Goal: Transaction & Acquisition: Purchase product/service

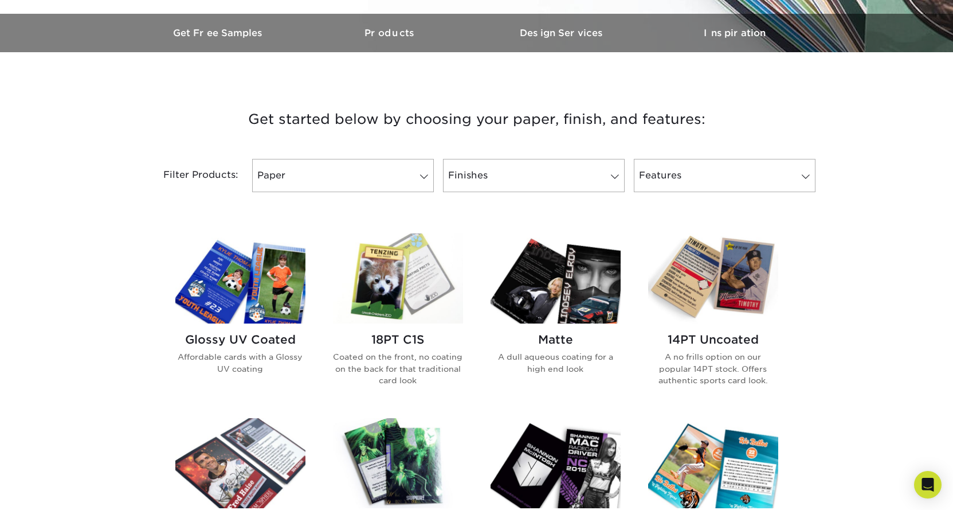
scroll to position [344, 0]
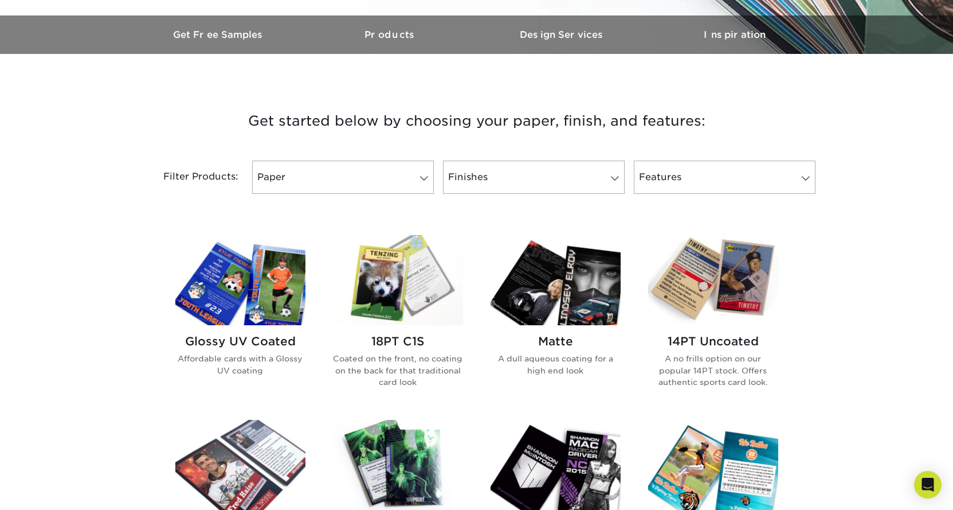
click at [363, 427] on img at bounding box center [398, 465] width 130 height 90
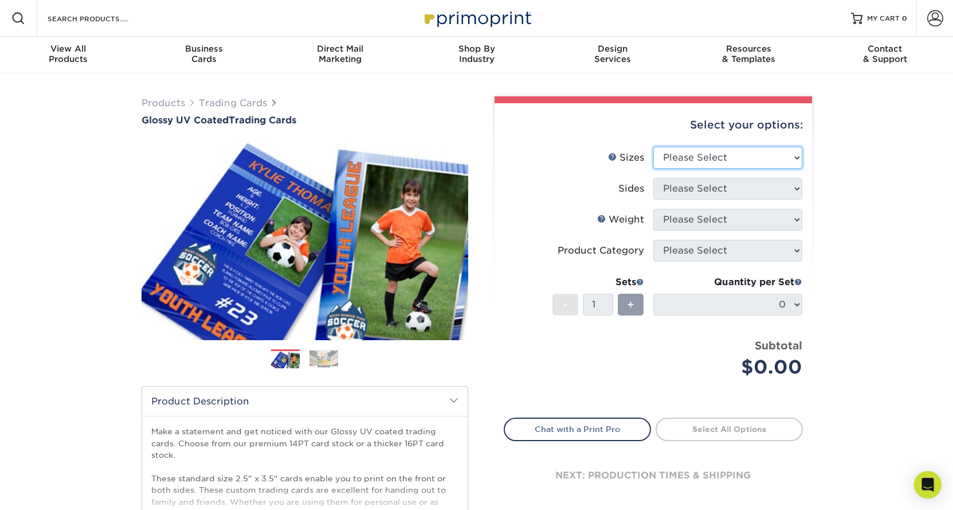
click at [710, 162] on select "Please Select 2.5" x 3.5"" at bounding box center [727, 158] width 149 height 22
click at [749, 152] on select "Please Select 2.5" x 3.5"" at bounding box center [727, 158] width 149 height 22
select select "2.50x3.50"
click at [653, 147] on select "Please Select 2.5" x 3.5"" at bounding box center [727, 158] width 149 height 22
click at [734, 194] on select "Please Select Print Both Sides Print Front Only" at bounding box center [727, 189] width 149 height 22
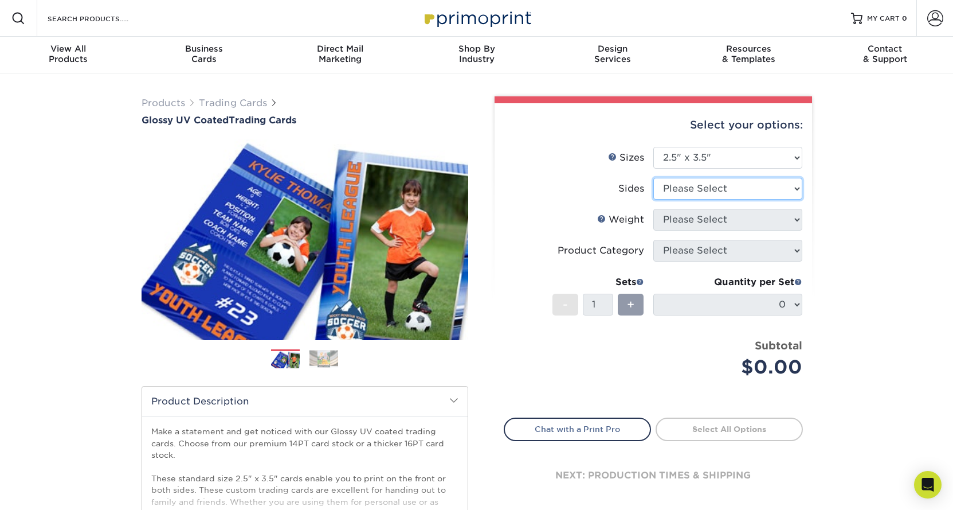
select select "13abbda7-1d64-4f25-8bb2-c179b224825d"
click at [653, 178] on select "Please Select Print Both Sides Print Front Only" at bounding box center [727, 189] width 149 height 22
click at [739, 220] on select "Please Select 16PT 14PT 18PT C1S" at bounding box center [727, 220] width 149 height 22
click at [653, 209] on select "Please Select 16PT 14PT 18PT C1S" at bounding box center [727, 220] width 149 height 22
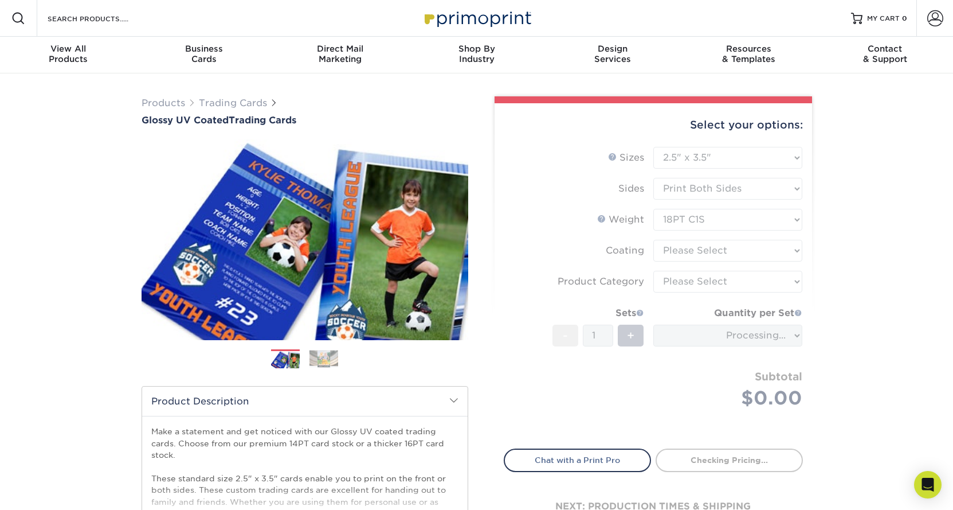
click at [725, 220] on form "Sizes Help Sizes Please Select 2.5" x 3.5" Sides Please Select 16PT - 1" at bounding box center [653, 291] width 299 height 288
click at [742, 219] on form "Sizes Help Sizes Please Select 2.5" x 3.5" Sides Please Select 16PT - 1" at bounding box center [653, 291] width 299 height 288
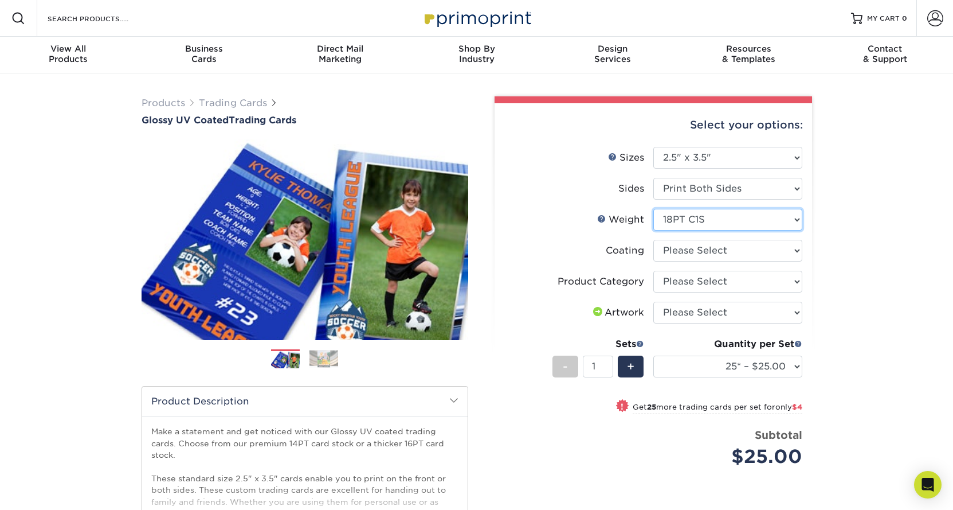
click at [729, 221] on select "Please Select 16PT 14PT 18PT C1S" at bounding box center [727, 220] width 149 height 22
select select "14PT"
click at [653, 209] on select "Please Select 16PT 14PT 18PT C1S" at bounding box center [727, 220] width 149 height 22
select select
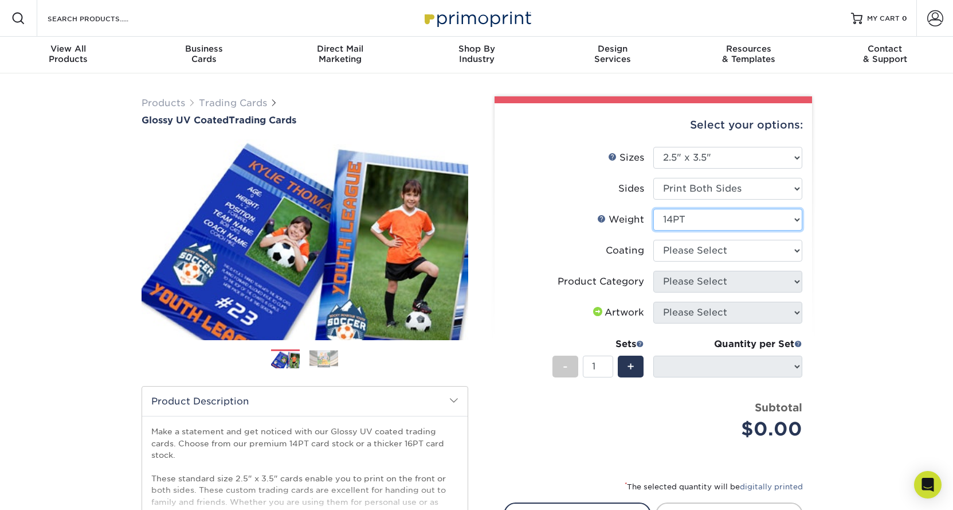
click at [709, 215] on select "Please Select 16PT 14PT 18PT C1S" at bounding box center [727, 220] width 149 height 22
select select "16PT"
click at [653, 209] on select "Please Select 16PT 14PT 18PT C1S" at bounding box center [727, 220] width 149 height 22
select select
click at [698, 248] on select at bounding box center [727, 251] width 149 height 22
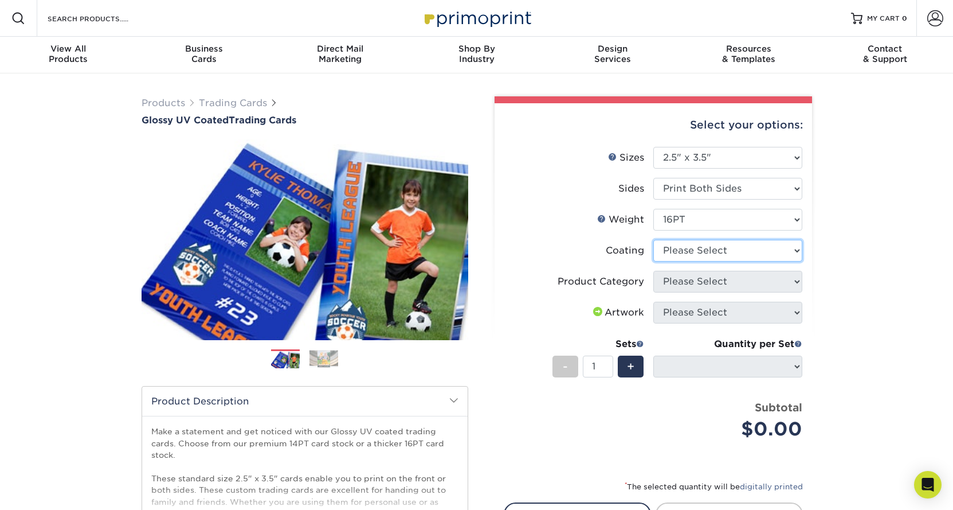
select select "1e8116af-acfc-44b1-83dc-8181aa338834"
click at [653, 240] on select at bounding box center [727, 251] width 149 height 22
select select "-1"
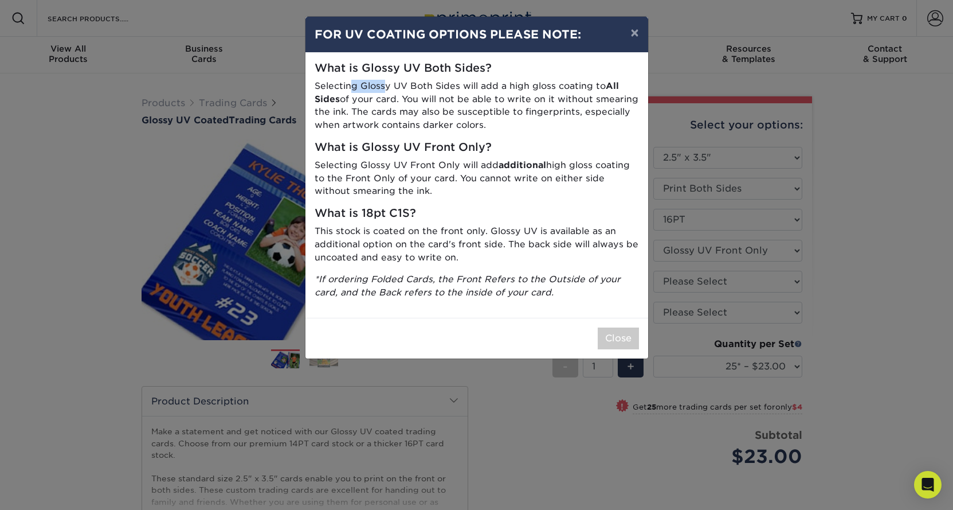
drag, startPoint x: 349, startPoint y: 91, endPoint x: 393, endPoint y: 93, distance: 44.2
click at [391, 92] on p "Selecting Glossy UV Both Sides will add a high gloss coating to All Sides of yo…" at bounding box center [477, 106] width 324 height 52
click at [394, 136] on div "What is Glossy UV Both Sides? Selecting Glossy UV Both Sides will add a high gl…" at bounding box center [477, 185] width 343 height 265
click at [605, 320] on div "Close" at bounding box center [477, 338] width 343 height 41
drag, startPoint x: 335, startPoint y: 271, endPoint x: 465, endPoint y: 289, distance: 131.9
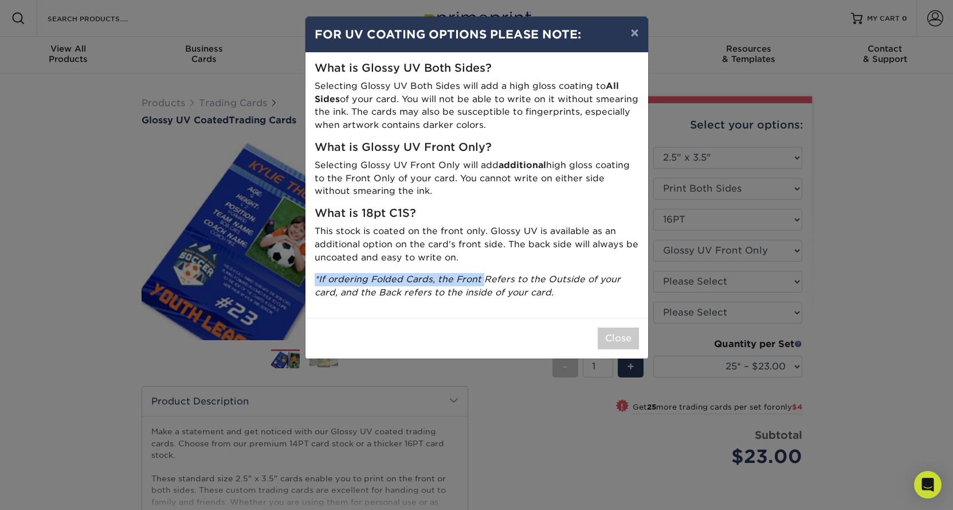
click at [468, 282] on div "What is Glossy UV Both Sides? Selecting Glossy UV Both Sides will add a high gl…" at bounding box center [477, 185] width 343 height 265
click at [461, 278] on icon "*If ordering Folded Cards, the Front Refers to the Outside of your card, and th…" at bounding box center [468, 285] width 306 height 24
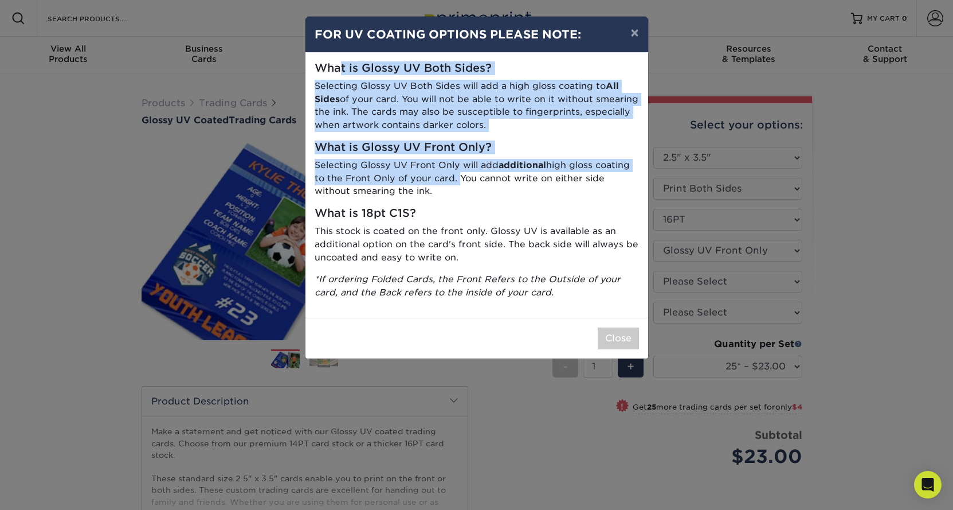
drag, startPoint x: 339, startPoint y: 73, endPoint x: 455, endPoint y: 175, distance: 154.8
click at [455, 175] on div "What is Glossy UV Both Sides? Selecting Glossy UV Both Sides will add a high gl…" at bounding box center [477, 185] width 343 height 265
click at [642, 45] on button "×" at bounding box center [634, 33] width 26 height 32
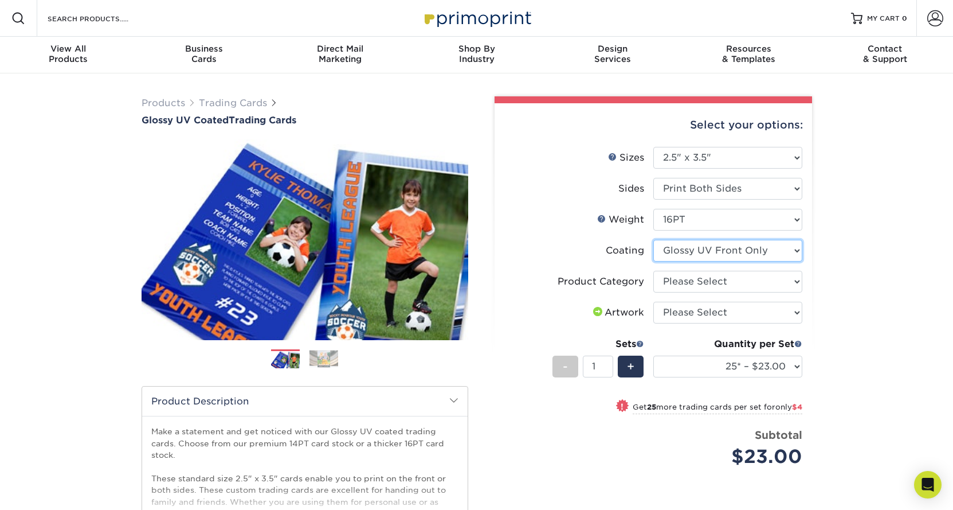
click at [679, 252] on select at bounding box center [727, 251] width 149 height 22
select select "-1"
click at [653, 240] on select at bounding box center [727, 251] width 149 height 22
select select
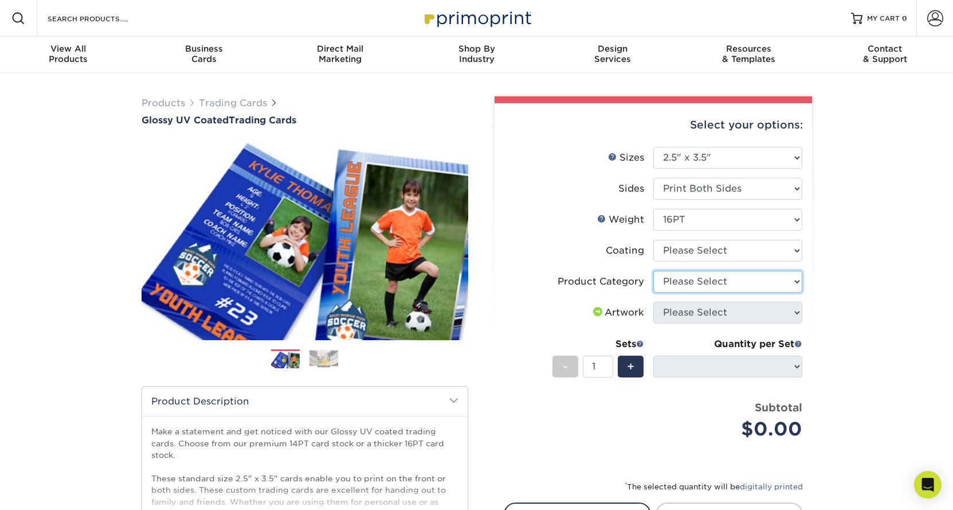
click at [682, 285] on select "Please Select Trading Cards" at bounding box center [727, 282] width 149 height 22
select select "c2f9bce9-36c2-409d-b101-c29d9d031e18"
click at [653, 271] on select "Please Select Trading Cards" at bounding box center [727, 282] width 149 height 22
click at [694, 312] on select "Please Select I will upload files I need a design - $100" at bounding box center [727, 312] width 149 height 22
select select "upload"
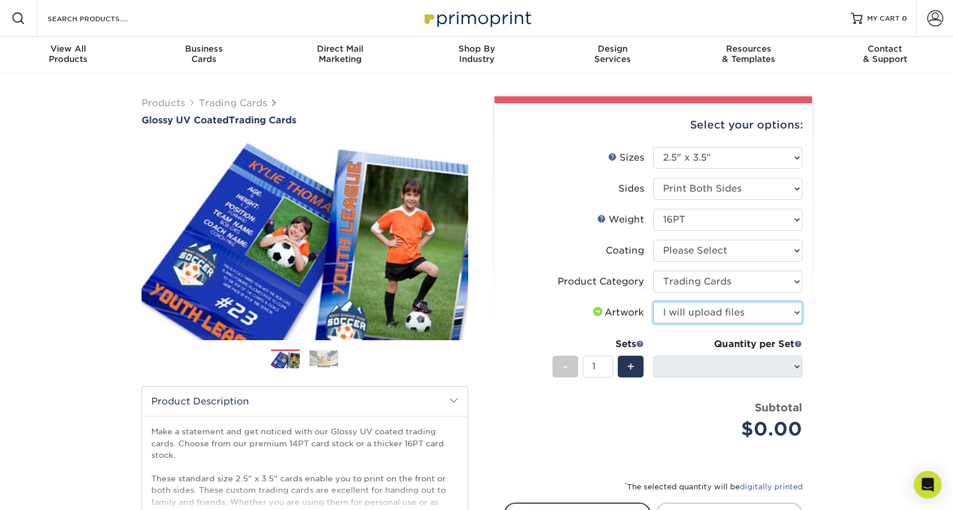
click at [653, 301] on select "Please Select I will upload files I need a design - $100" at bounding box center [727, 312] width 149 height 22
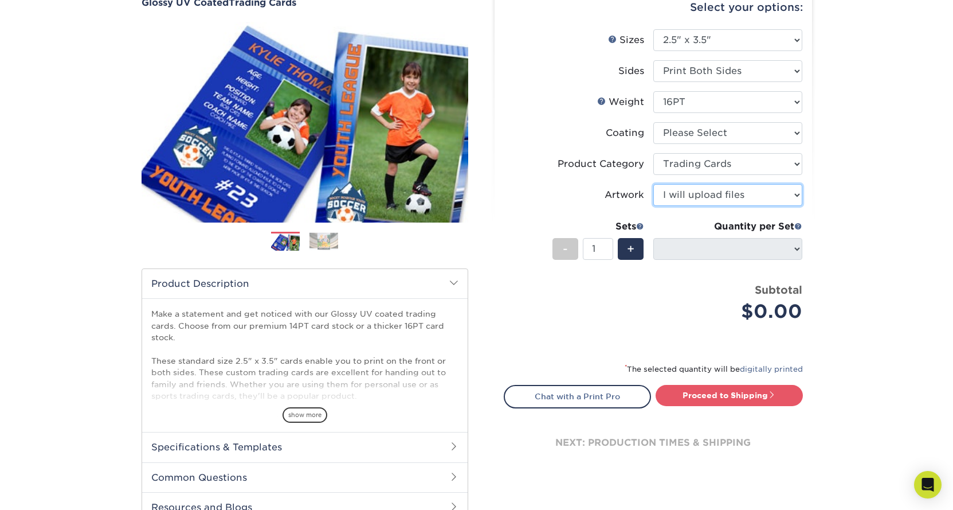
scroll to position [196, 0]
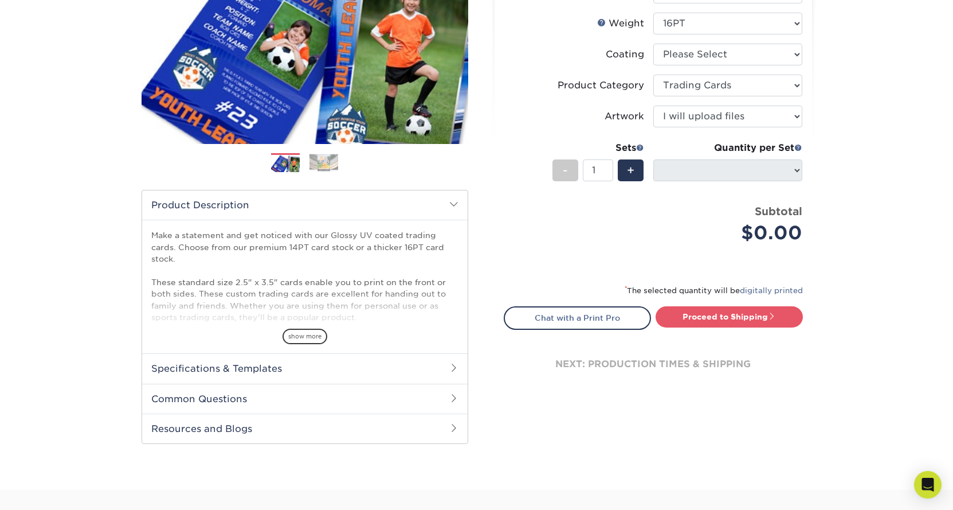
click at [802, 170] on ul "Sizes Help Sizes Please Select 2.5" x 3.5" Sides Please Select 16PT 14PT" at bounding box center [653, 106] width 299 height 310
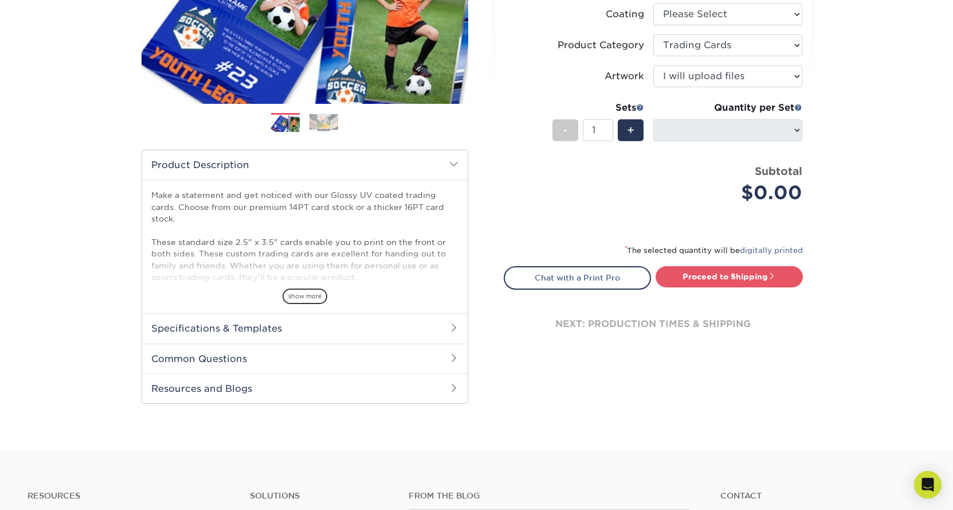
scroll to position [237, 0]
click at [682, 277] on link "Proceed to Shipping" at bounding box center [729, 275] width 147 height 21
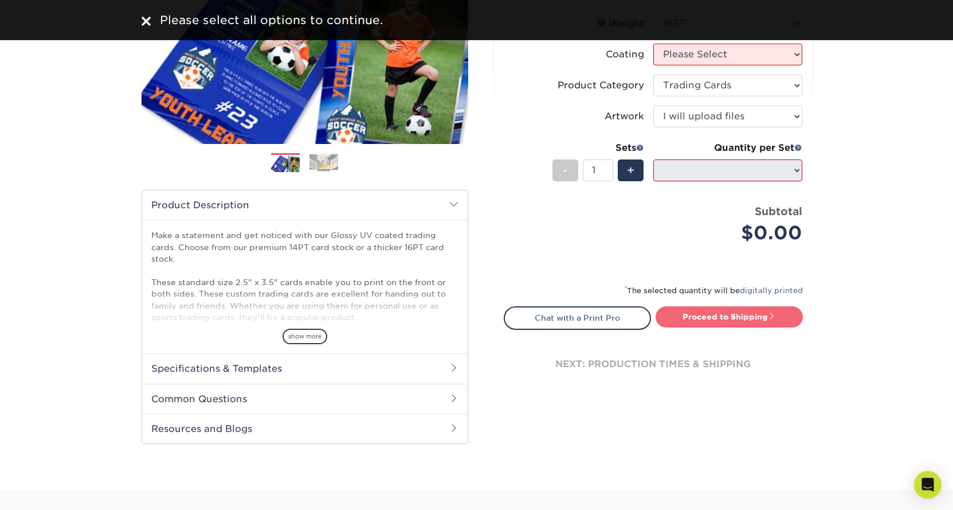
scroll to position [146, 0]
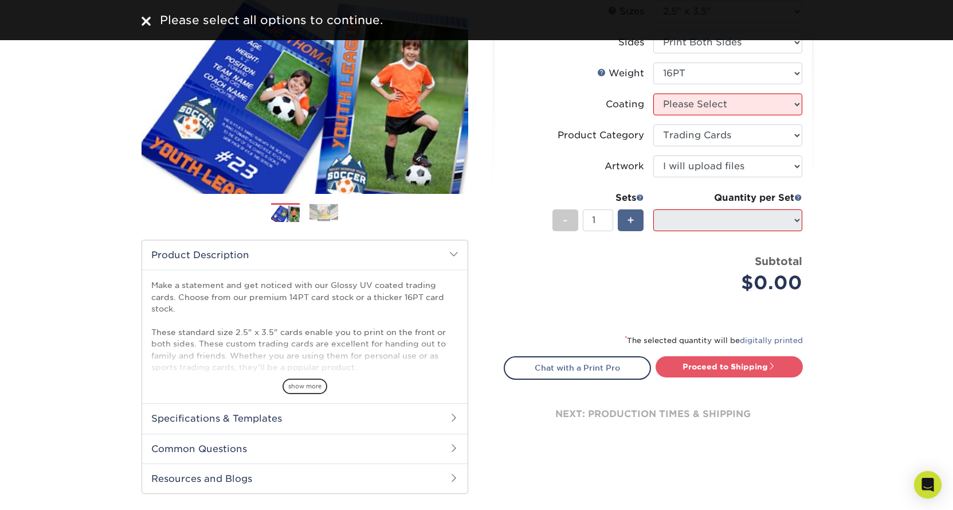
click at [633, 222] on span "+" at bounding box center [630, 220] width 7 height 17
click at [564, 225] on span "-" at bounding box center [565, 220] width 5 height 17
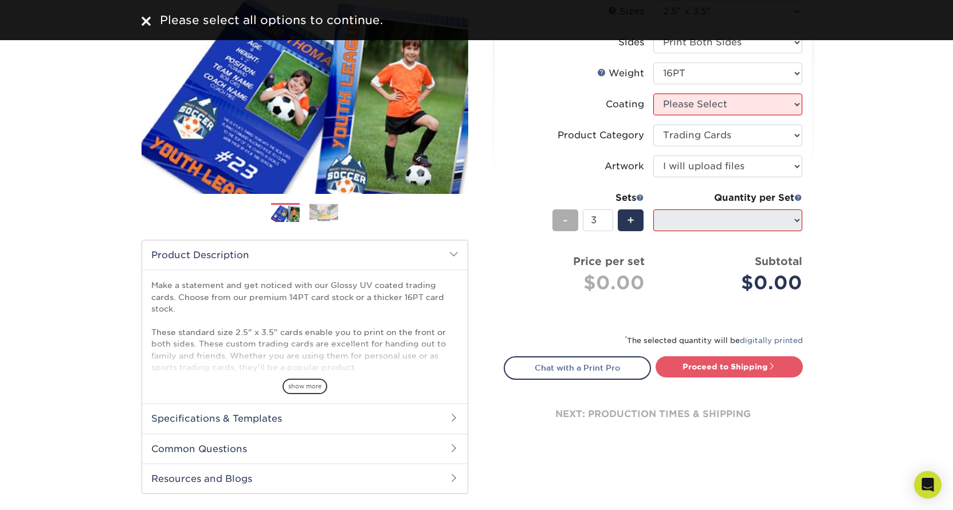
type input "2"
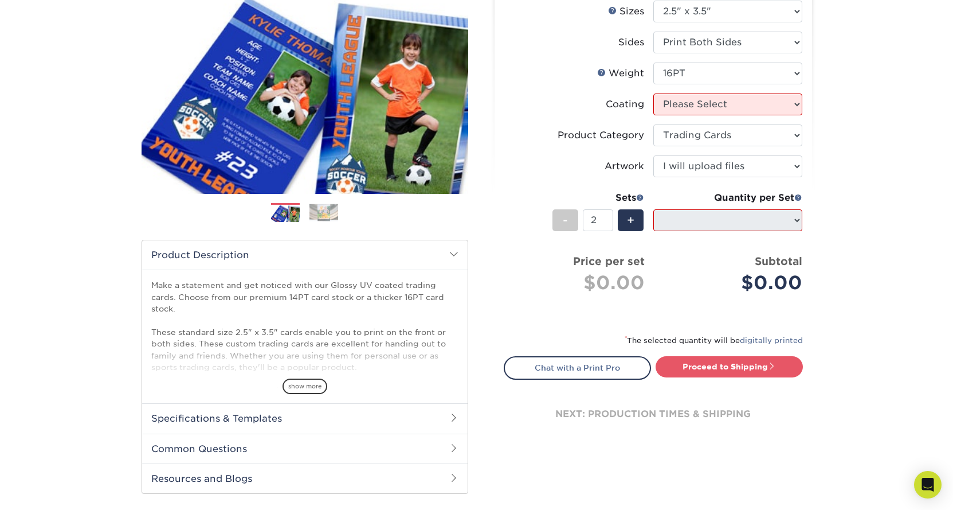
click at [769, 285] on ul "Sizes Help Sizes Please Select 2.5" x 3.5" Sides Please Select 16PT 14PT" at bounding box center [653, 156] width 299 height 310
click at [797, 187] on li "Sets - 2 + Quantity per Set 25* – $23.00 50* – $27.00 75* – $33.00 100* – $37.0…" at bounding box center [653, 219] width 298 height 67
click at [797, 191] on div "Quantity per Set" at bounding box center [727, 198] width 149 height 14
click at [797, 198] on span at bounding box center [798, 197] width 8 height 8
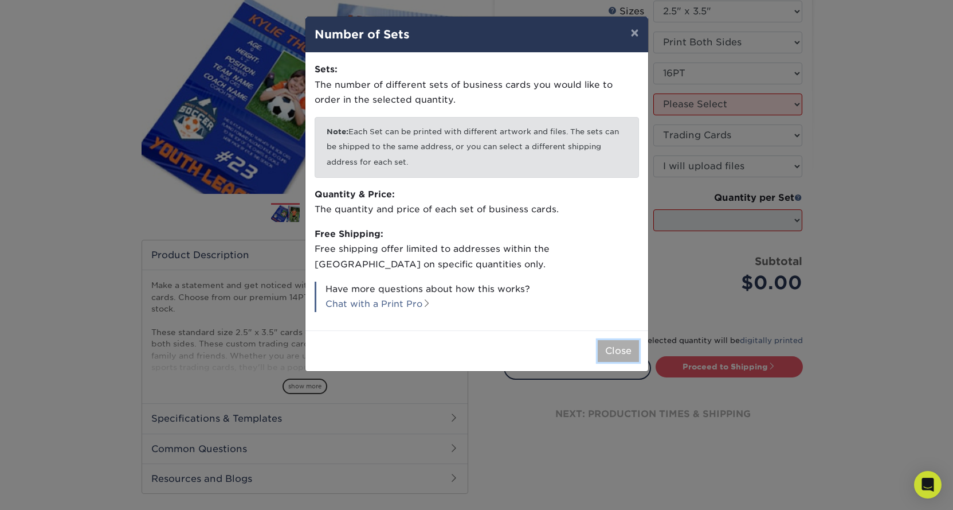
click at [618, 348] on button "Close" at bounding box center [618, 351] width 41 height 22
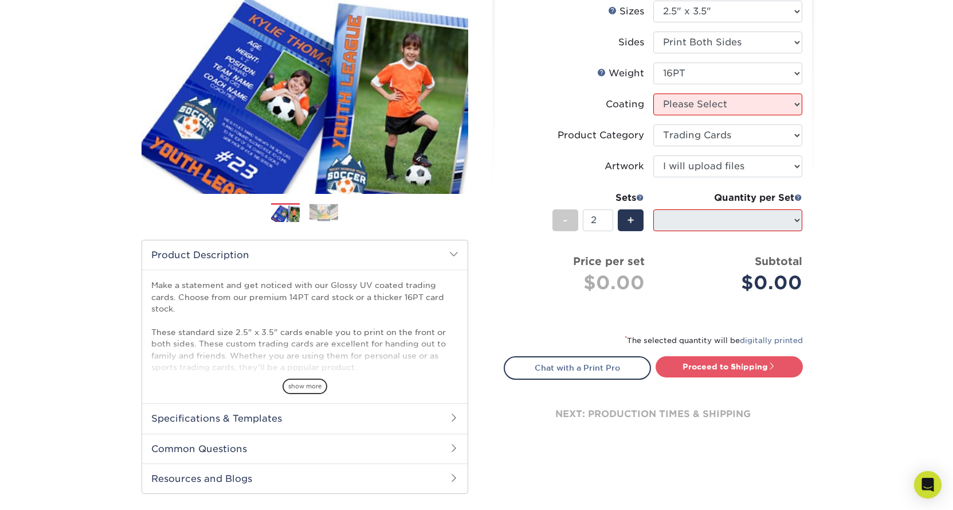
click at [672, 208] on div "Quantity per Set 25* – $23.00 50* – $27.00 75* – $33.00 100* – $37.00 250* – $4…" at bounding box center [727, 217] width 149 height 53
click at [797, 103] on select at bounding box center [727, 104] width 149 height 22
select select "ae367451-b2b8-45df-a344-0f05b6a12993"
click at [653, 93] on select at bounding box center [727, 104] width 149 height 22
select select "-1"
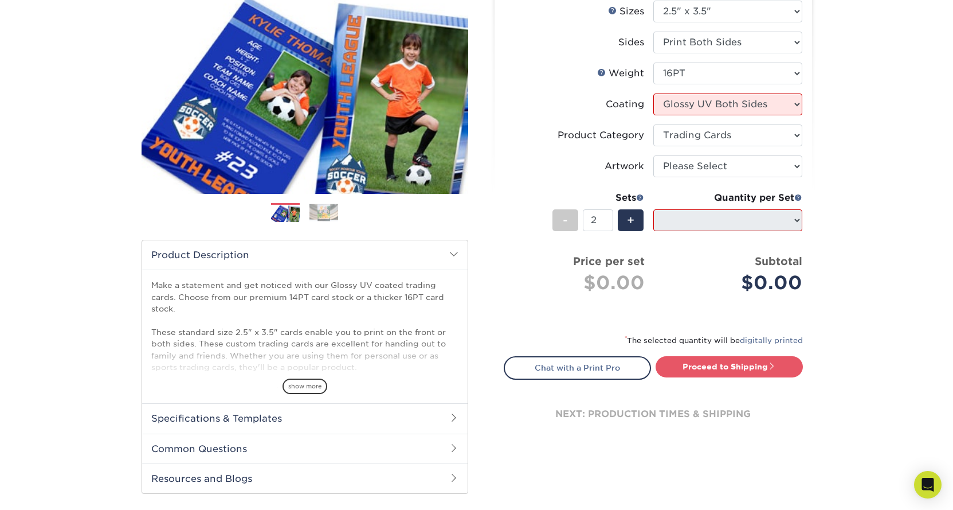
select select "-1"
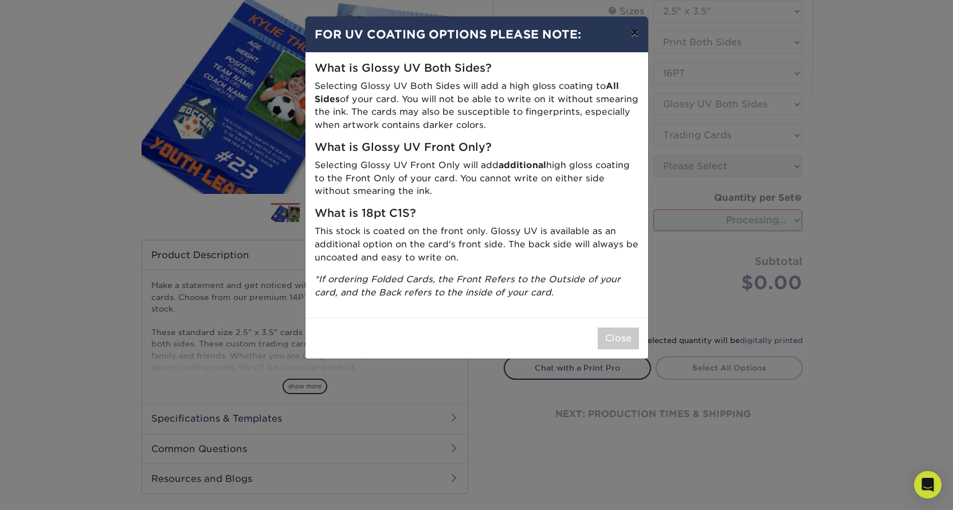
click at [640, 35] on button "×" at bounding box center [634, 33] width 26 height 32
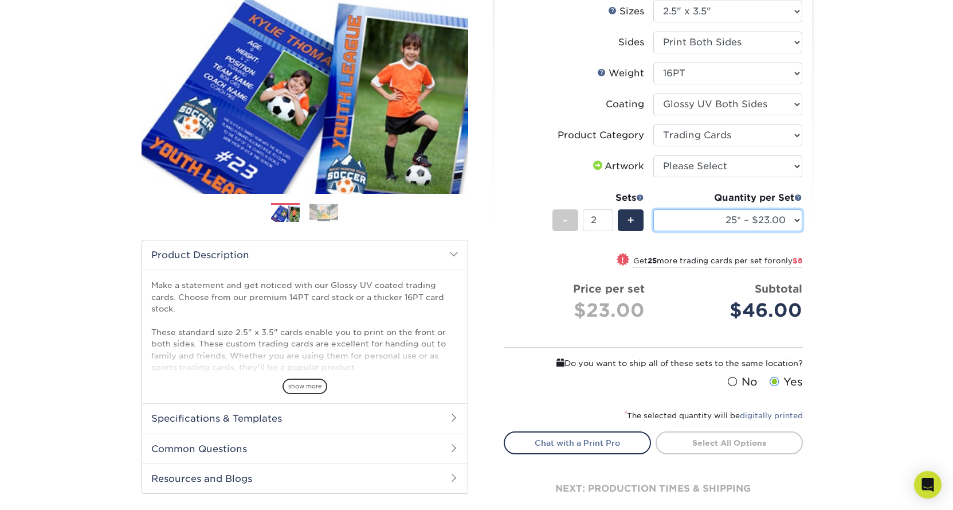
click at [750, 220] on select "25* – $23.00 50* – $27.00 75* – $33.00 100* – $37.00 250* – $47.00 500 – $58.00…" at bounding box center [727, 220] width 149 height 22
click at [653, 209] on select "25* – $23.00 50* – $27.00 75* – $33.00 100* – $37.00 250* – $47.00 500 – $58.00…" at bounding box center [727, 220] width 149 height 22
click at [570, 222] on div "-" at bounding box center [566, 220] width 26 height 22
type input "1"
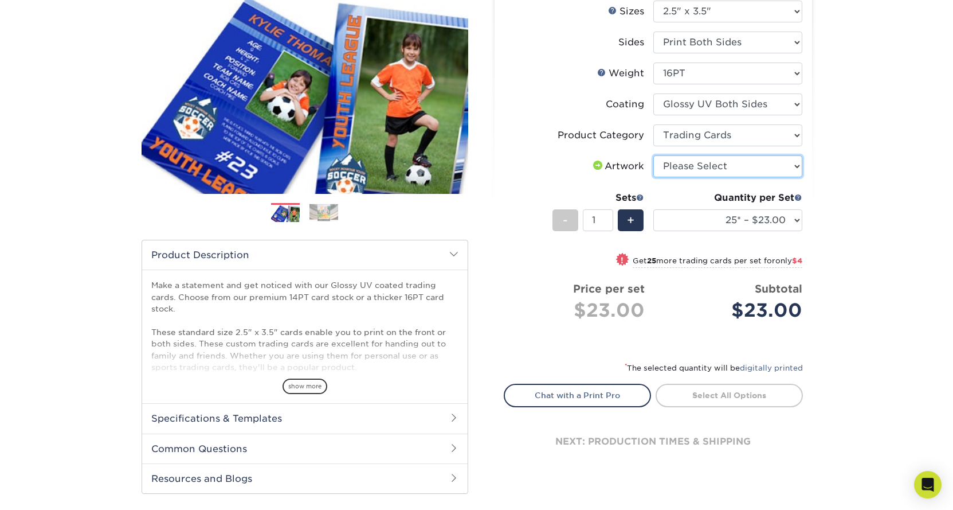
click at [703, 173] on select "Please Select I will upload files I need a design - $100" at bounding box center [727, 166] width 149 height 22
select select "upload"
click at [653, 155] on select "Please Select I will upload files I need a design - $100" at bounding box center [727, 166] width 149 height 22
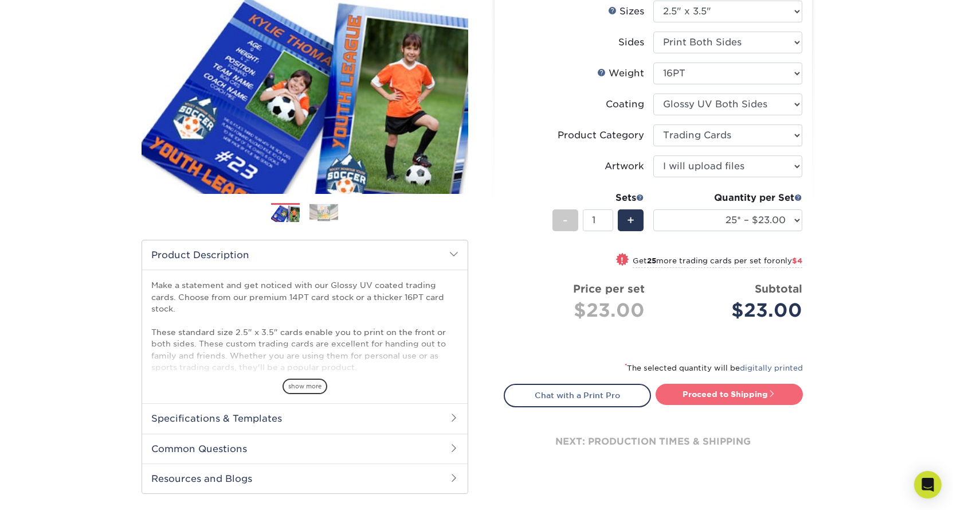
click at [716, 387] on link "Proceed to Shipping" at bounding box center [729, 393] width 147 height 21
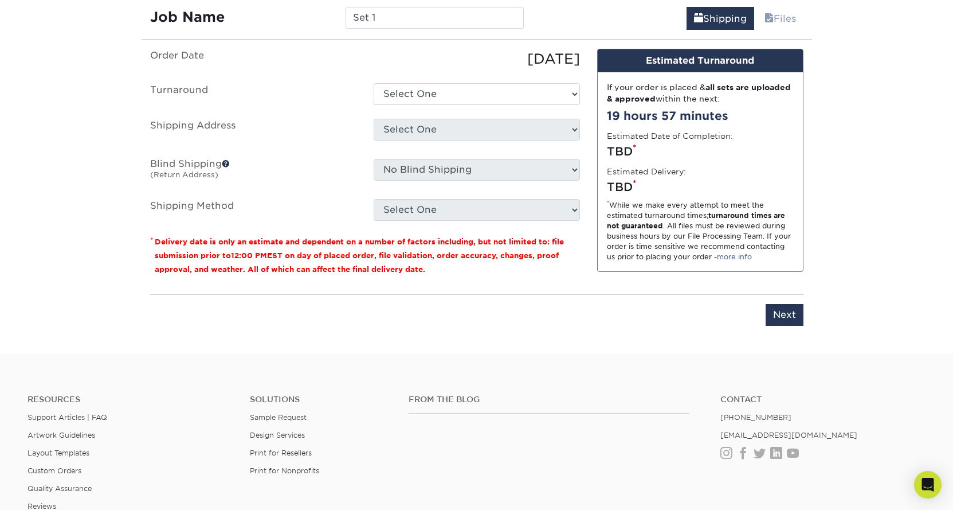
scroll to position [706, 0]
click at [420, 92] on select "Select One 2-4 Business Days 2 Day Next Business Day" at bounding box center [477, 95] width 206 height 22
select select "ef1172ad-6318-4692-b71b-0c3b021d6cc2"
click at [374, 84] on select "Select One 2-4 Business Days 2 Day Next Business Day" at bounding box center [477, 95] width 206 height 22
click at [401, 126] on select "Select One + Add New Address - Login" at bounding box center [477, 130] width 206 height 22
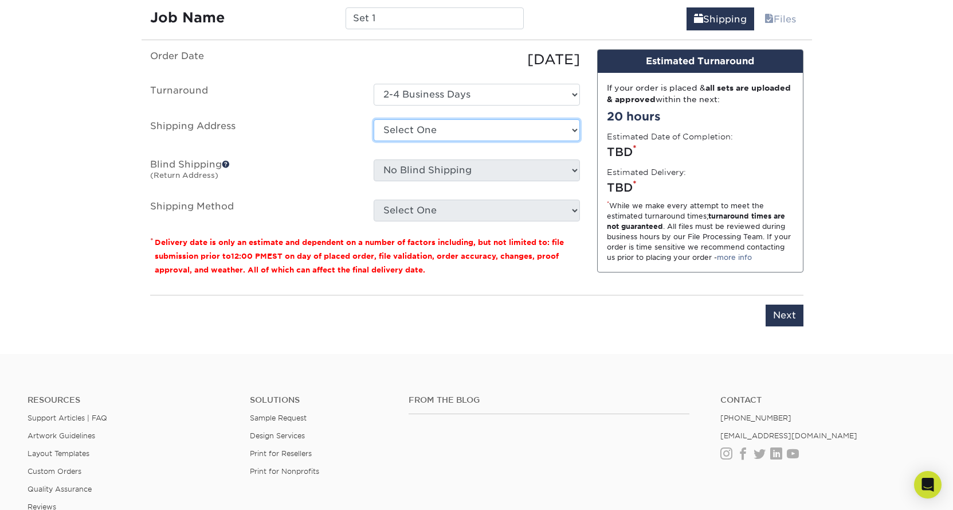
select select "newaddress"
click at [374, 119] on select "Select One + Add New Address - Login" at bounding box center [477, 130] width 206 height 22
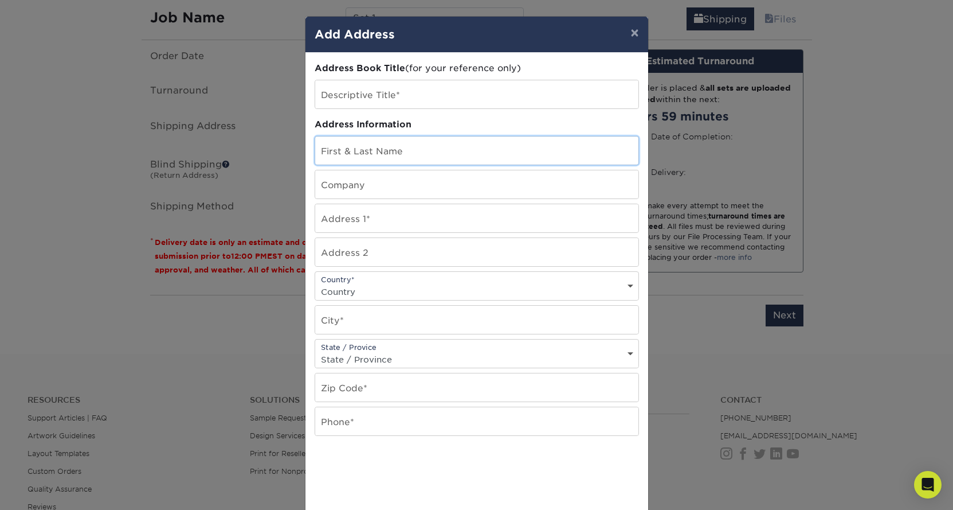
click at [406, 148] on input "text" at bounding box center [476, 150] width 323 height 28
type input "[PERSON_NAME]"
type input "[STREET_ADDRESS][PERSON_NAME]"
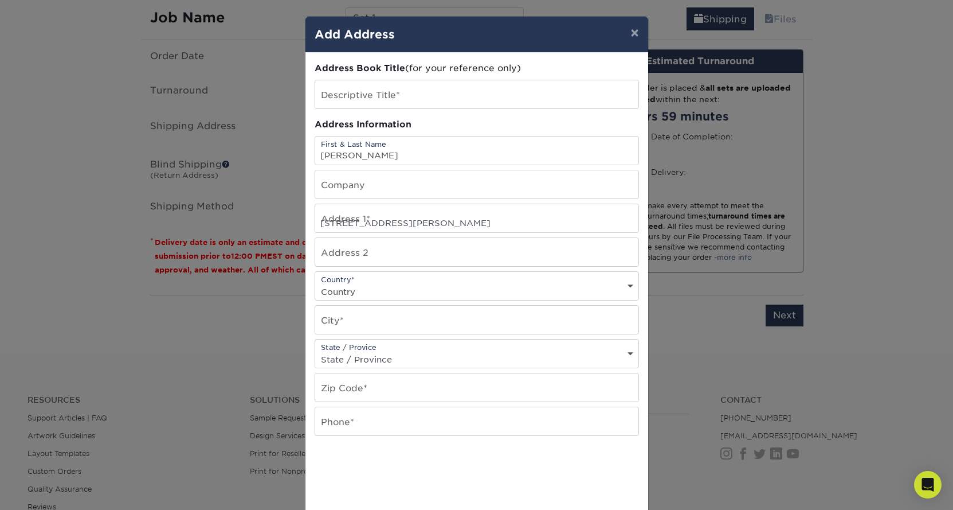
select select "US"
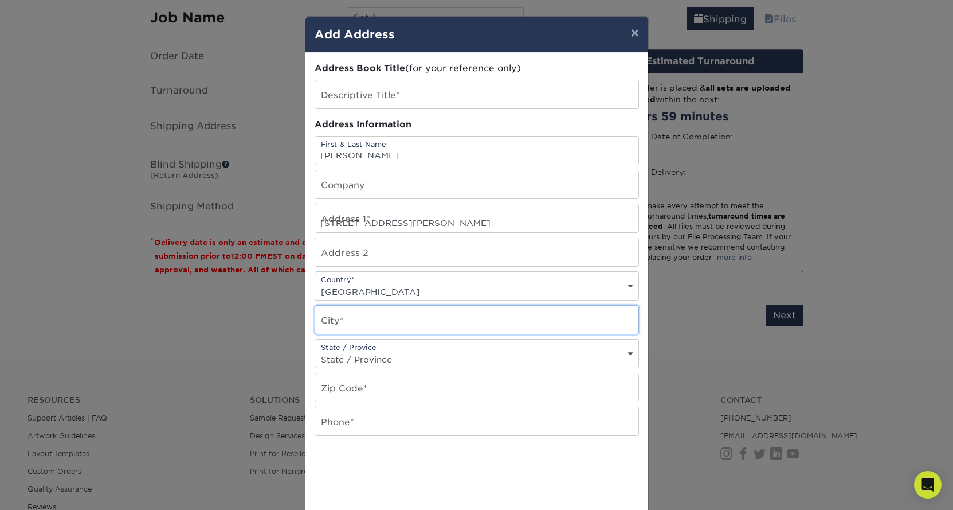
type input "Brookline"
select select "MA"
type input "02446"
type input "2022580000"
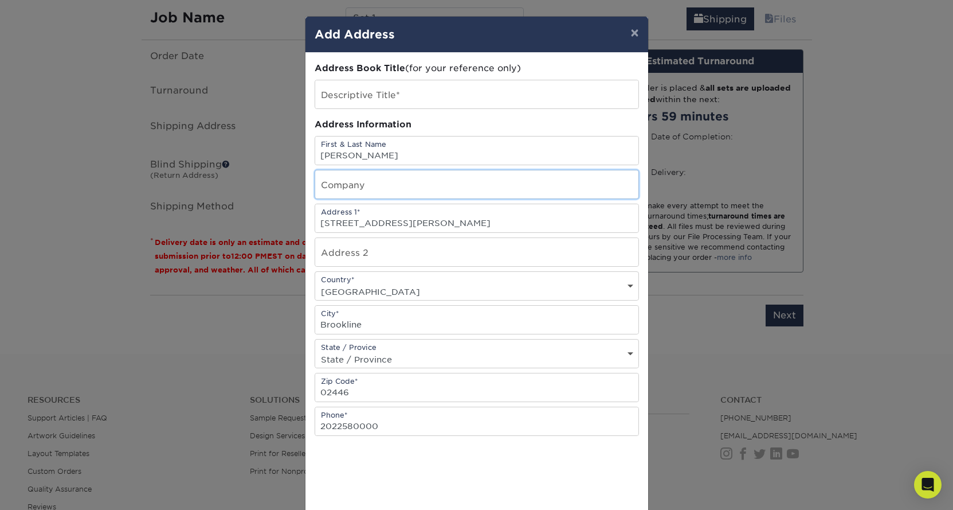
click at [375, 183] on input "text" at bounding box center [476, 184] width 323 height 28
click at [420, 96] on input "text" at bounding box center [476, 94] width 323 height 28
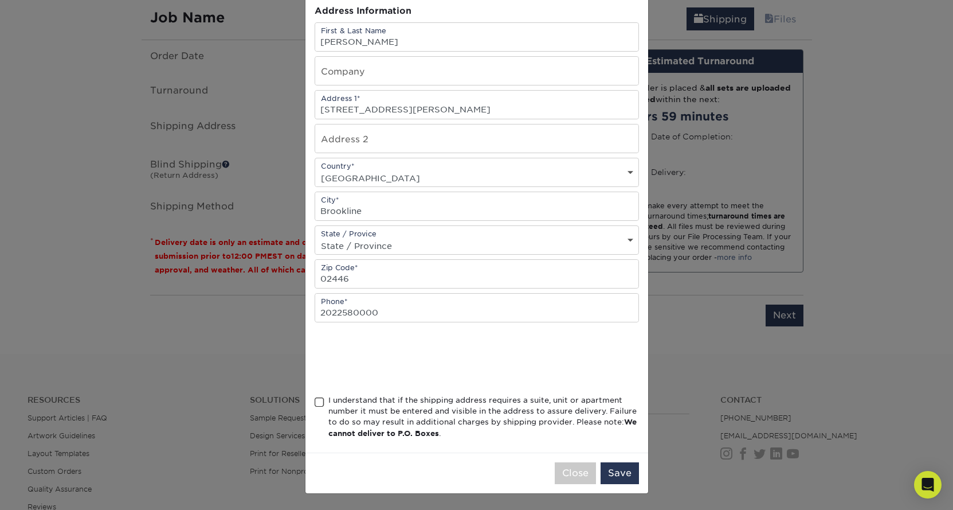
scroll to position [113, 0]
click at [315, 402] on span at bounding box center [320, 402] width 10 height 11
click at [0, 0] on input "I understand that if the shipping address requires a suite, unit or apartment n…" at bounding box center [0, 0] width 0 height 0
click at [609, 475] on button "Save" at bounding box center [620, 473] width 38 height 22
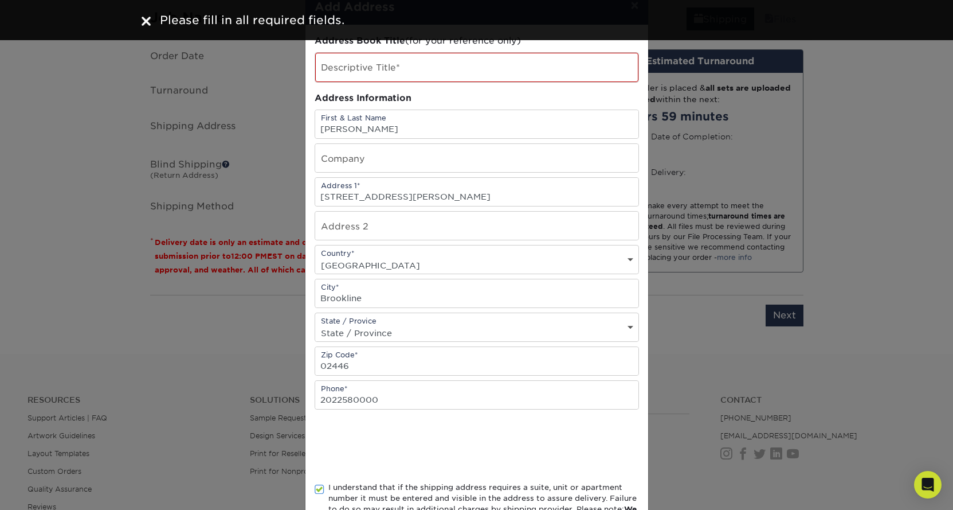
scroll to position [0, 0]
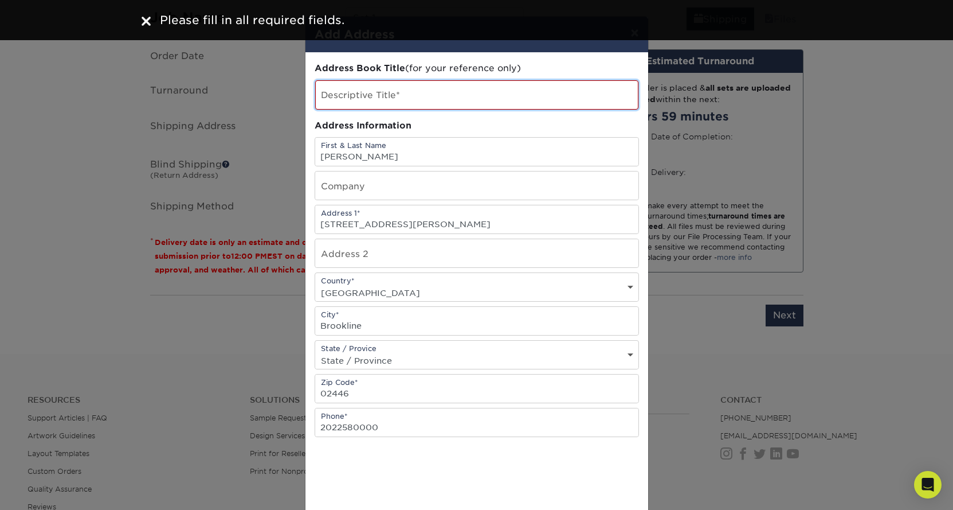
click at [415, 95] on input "text" at bounding box center [476, 94] width 323 height 29
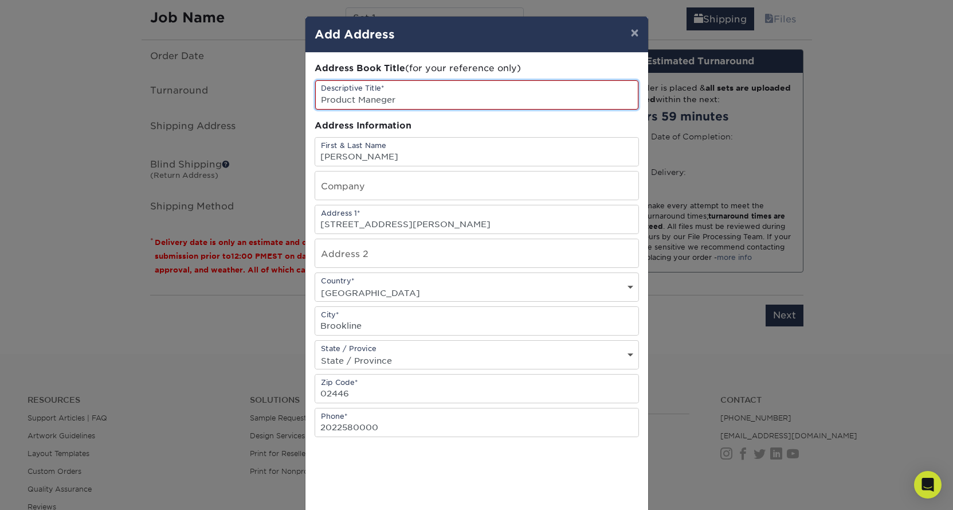
click at [366, 93] on input "Product Maneger" at bounding box center [476, 94] width 323 height 29
click at [371, 99] on input "Product Maneger" at bounding box center [476, 94] width 323 height 29
click at [374, 101] on input "Product Maneger" at bounding box center [476, 94] width 323 height 29
click at [383, 100] on input "Product Maneger" at bounding box center [476, 94] width 323 height 29
click at [416, 97] on input "Product Maneager" at bounding box center [476, 94] width 323 height 29
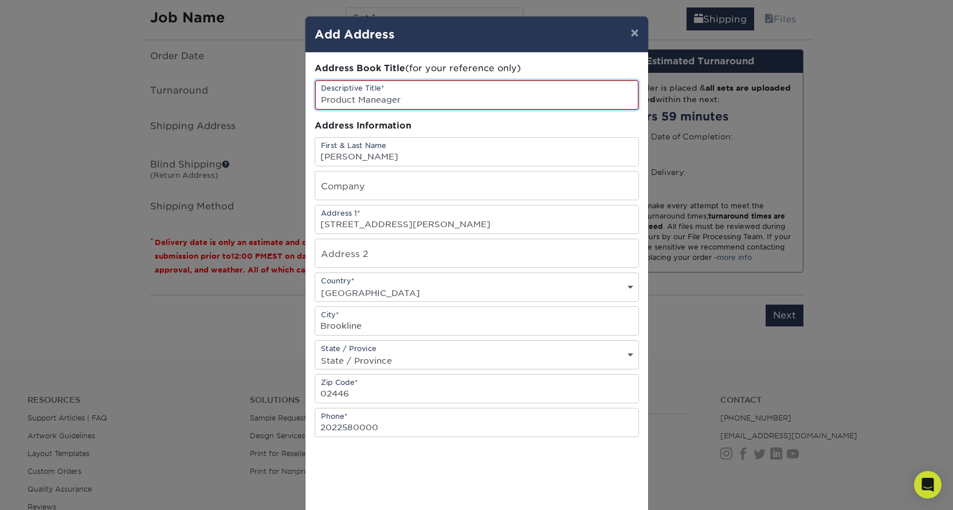
click at [408, 102] on input "Product Maneager" at bounding box center [476, 94] width 323 height 29
click at [406, 182] on input "text" at bounding box center [476, 185] width 323 height 28
click at [388, 97] on input "Product Maneager" at bounding box center [476, 94] width 323 height 29
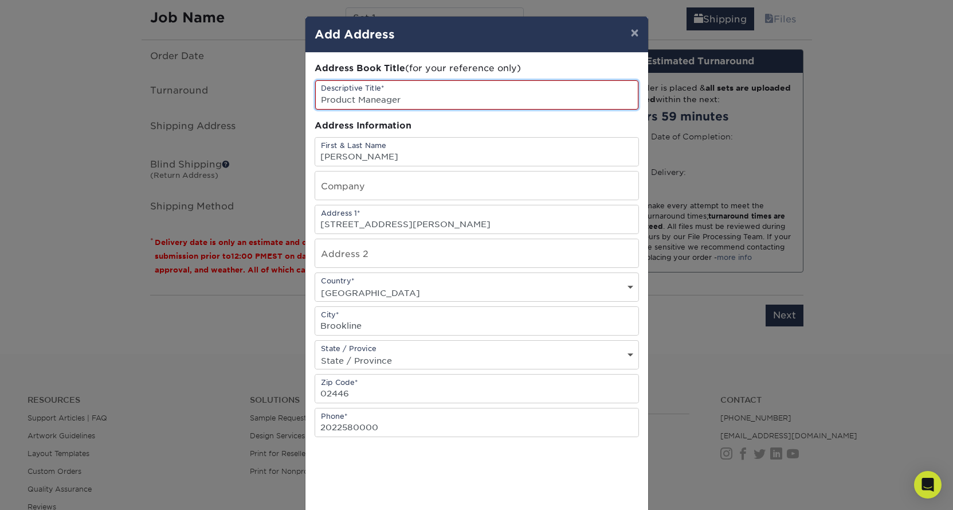
paste input "text"
type input "Product Manager"
click at [348, 187] on input "text" at bounding box center [476, 185] width 323 height 28
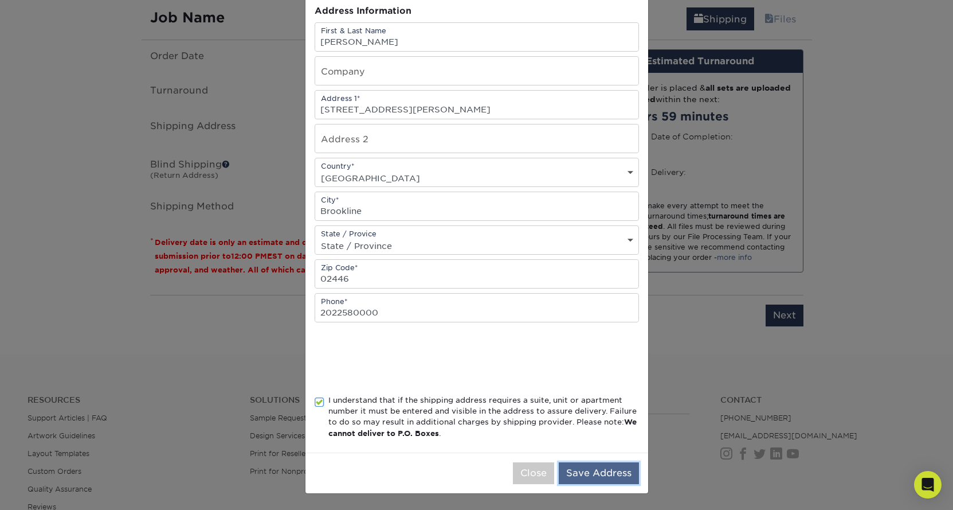
click at [579, 476] on button "Save Address" at bounding box center [599, 473] width 80 height 22
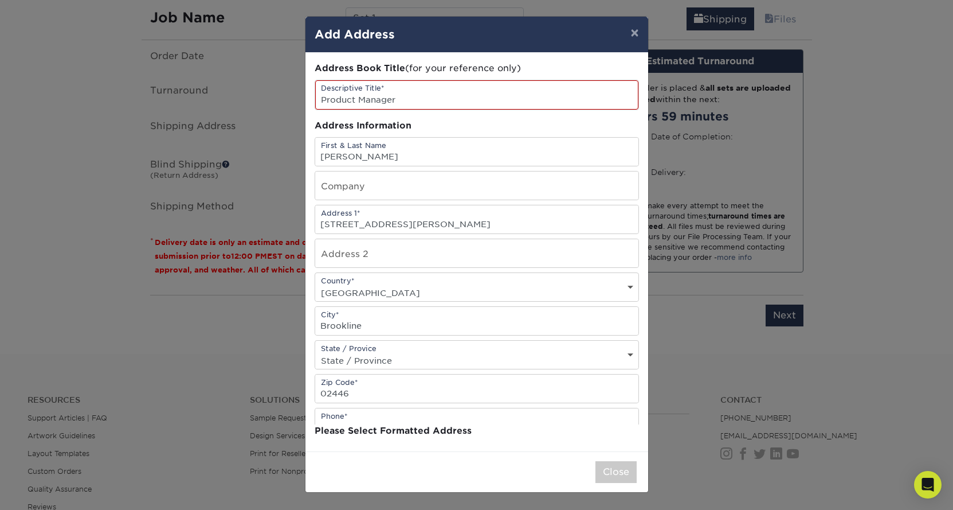
scroll to position [0, 0]
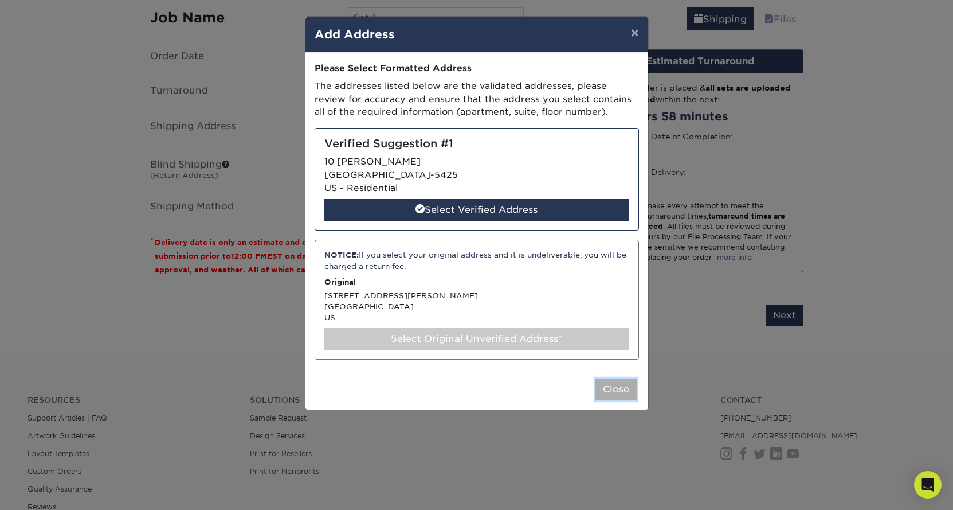
click at [620, 390] on button "Close" at bounding box center [616, 389] width 41 height 22
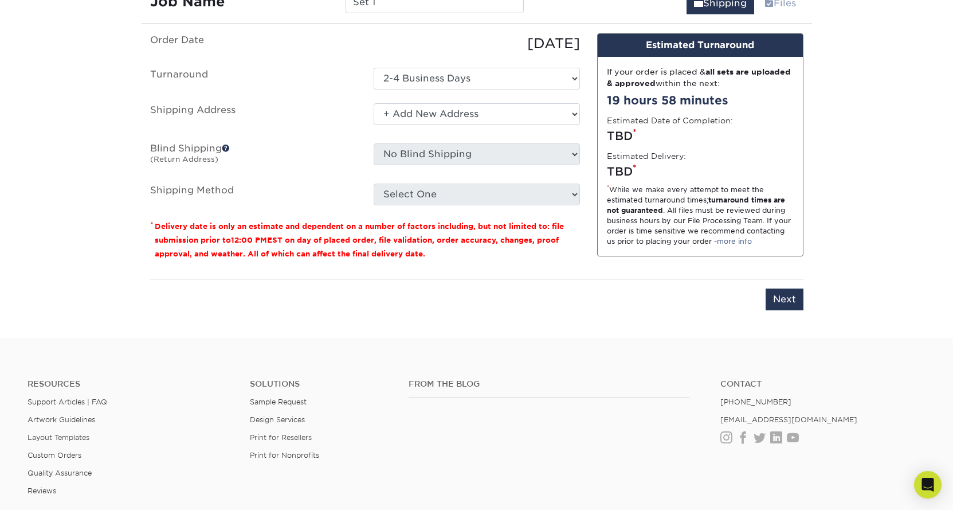
scroll to position [723, 0]
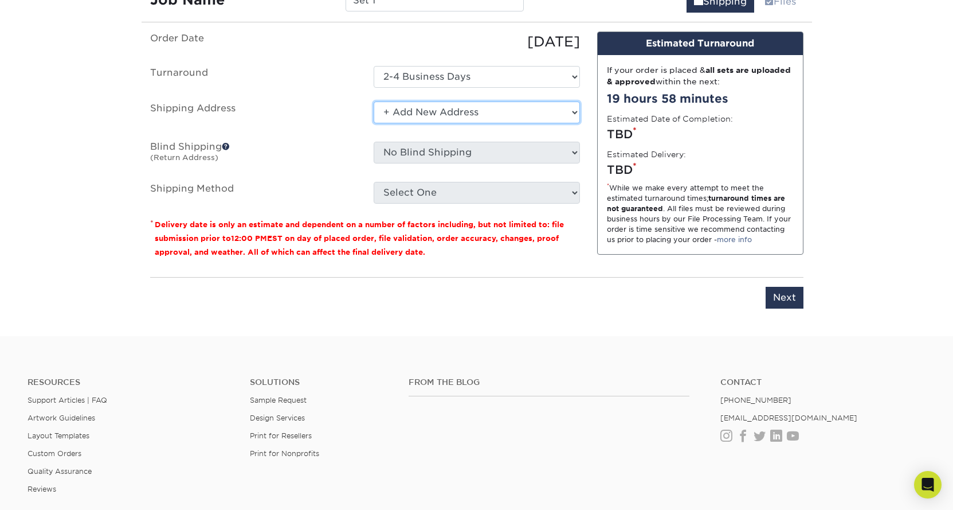
click at [452, 116] on select "Select One + Add New Address - Login" at bounding box center [477, 112] width 206 height 22
click at [463, 123] on div "Select One + Add New Address - Login" at bounding box center [477, 114] width 224 height 26
click at [463, 112] on select "Select One + Add New Address - Login" at bounding box center [477, 112] width 206 height 22
click at [374, 101] on select "Select One + Add New Address - Login" at bounding box center [477, 112] width 206 height 22
click at [465, 113] on select "Select One + Add New Address - Login" at bounding box center [477, 112] width 206 height 22
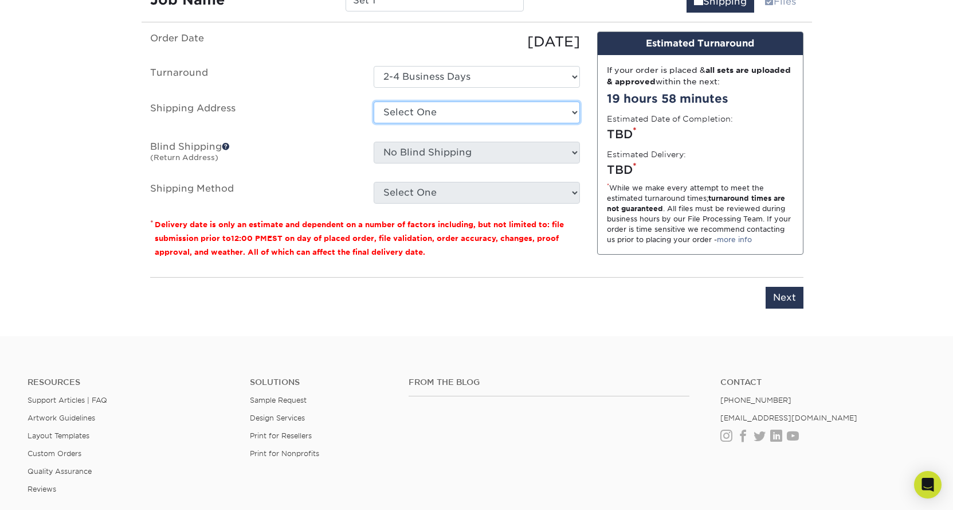
select select "newaddress"
click at [374, 101] on select "Select One + Add New Address - Login" at bounding box center [477, 112] width 206 height 22
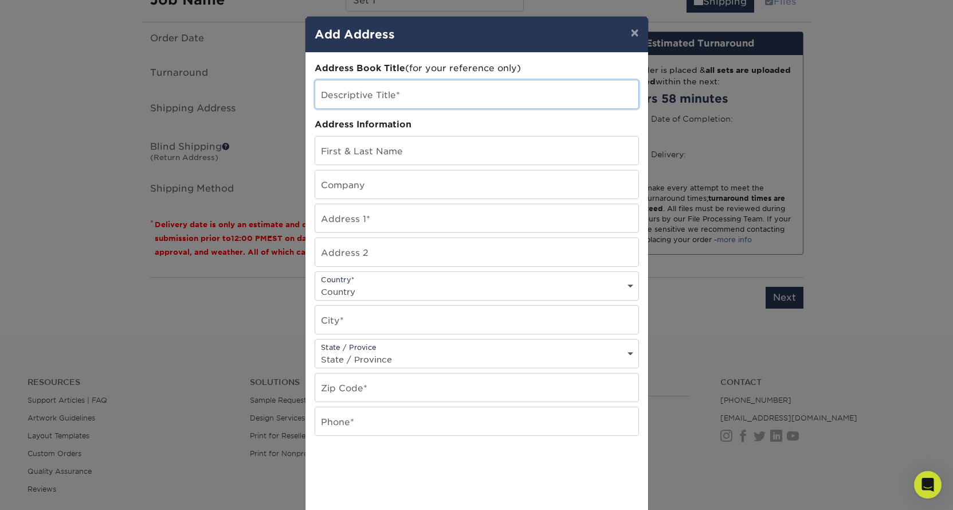
click at [428, 101] on input "text" at bounding box center [476, 94] width 323 height 28
type input "Product Manager"
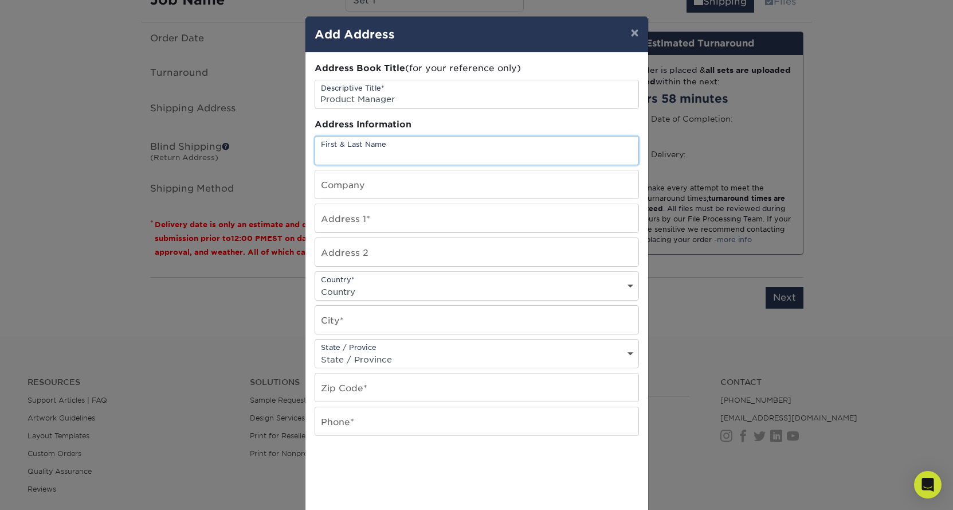
click at [385, 151] on input "text" at bounding box center [476, 150] width 323 height 28
type input "[PERSON_NAME]"
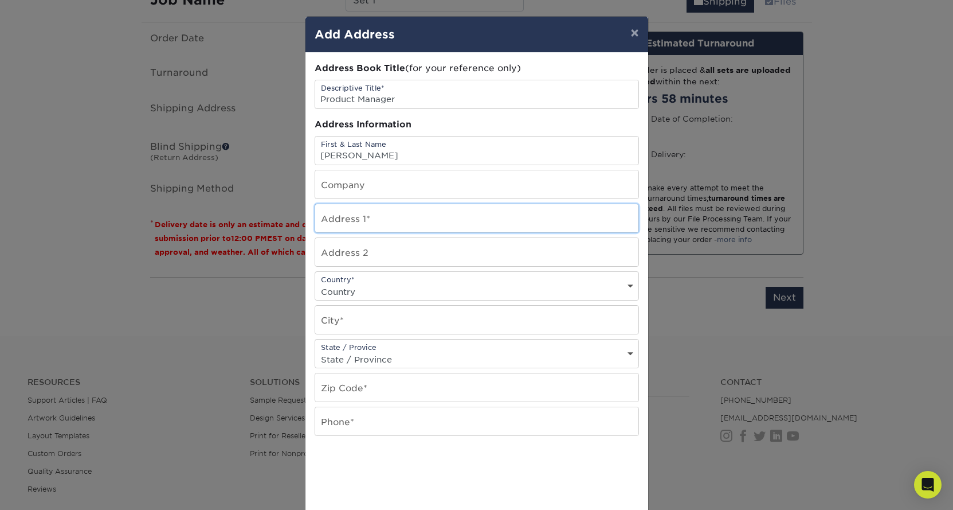
type input "[STREET_ADDRESS][PERSON_NAME]"
select select "US"
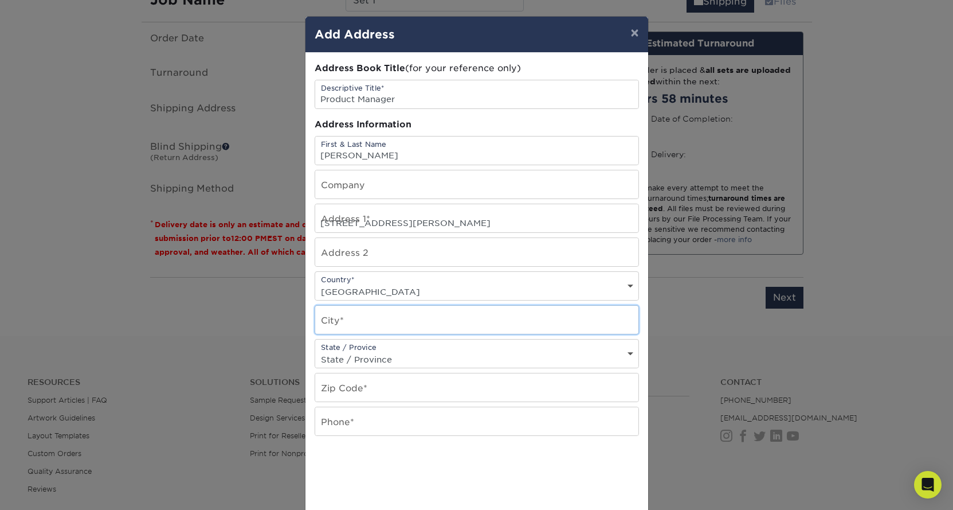
type input "Brookline"
select select "MA"
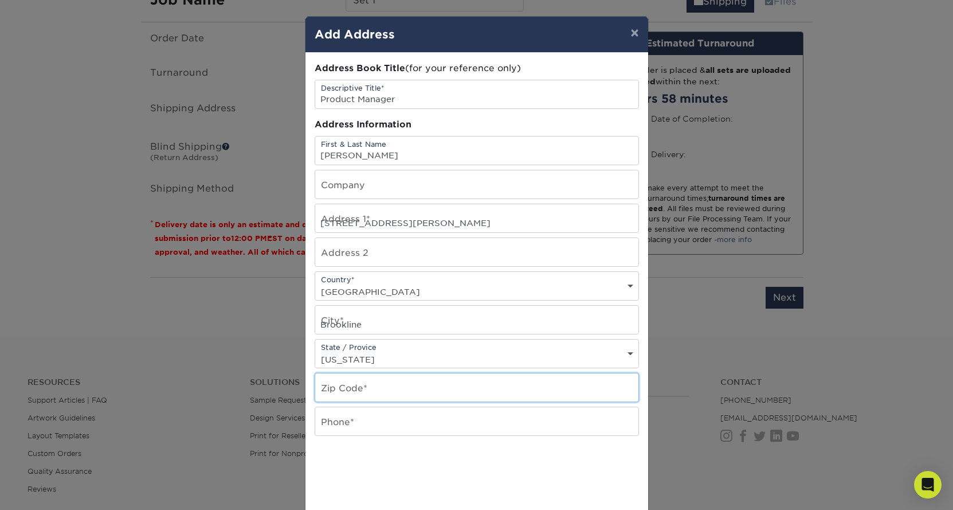
type input "02446"
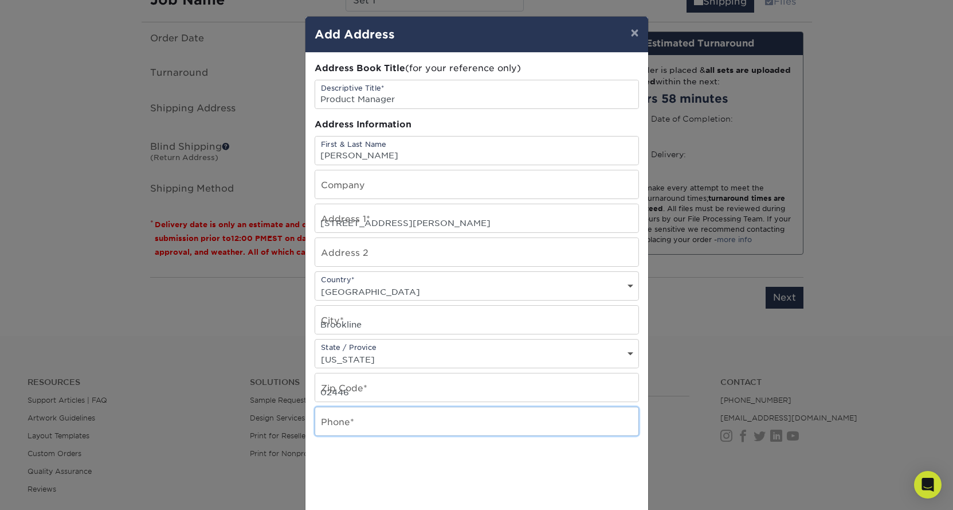
type input "2022580000"
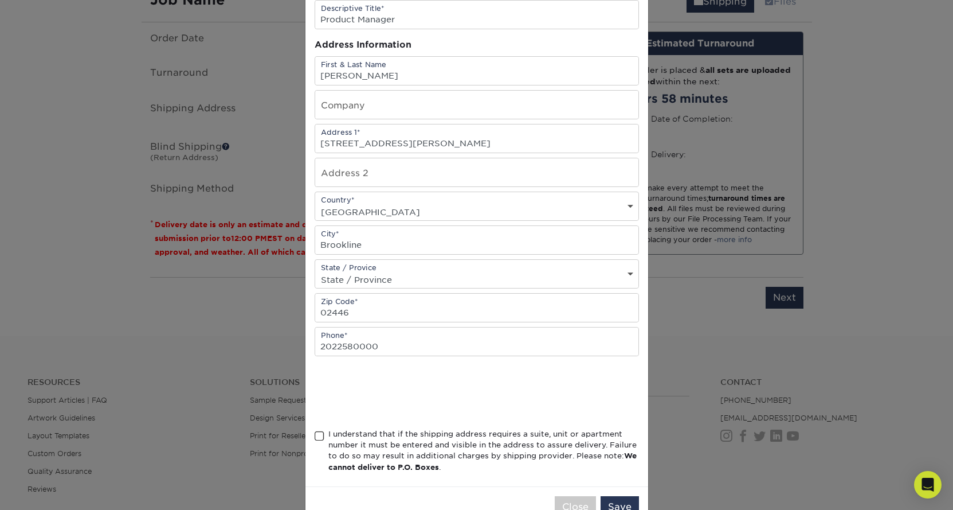
scroll to position [113, 0]
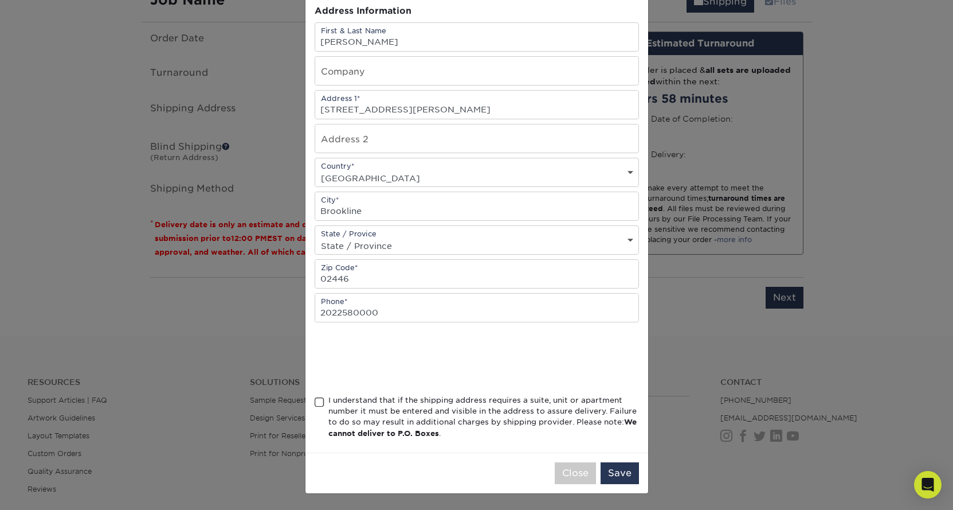
click at [314, 397] on div "Address Book Title (for your reference only) Descriptive Title* Product Manager…" at bounding box center [477, 195] width 343 height 513
click at [326, 397] on div "I understand that if the shipping address requires a suite, unit or apartment n…" at bounding box center [477, 418] width 324 height 49
click at [320, 400] on span at bounding box center [320, 402] width 10 height 11
click at [0, 0] on input "I understand that if the shipping address requires a suite, unit or apartment n…" at bounding box center [0, 0] width 0 height 0
click at [616, 473] on button "Save" at bounding box center [620, 473] width 38 height 22
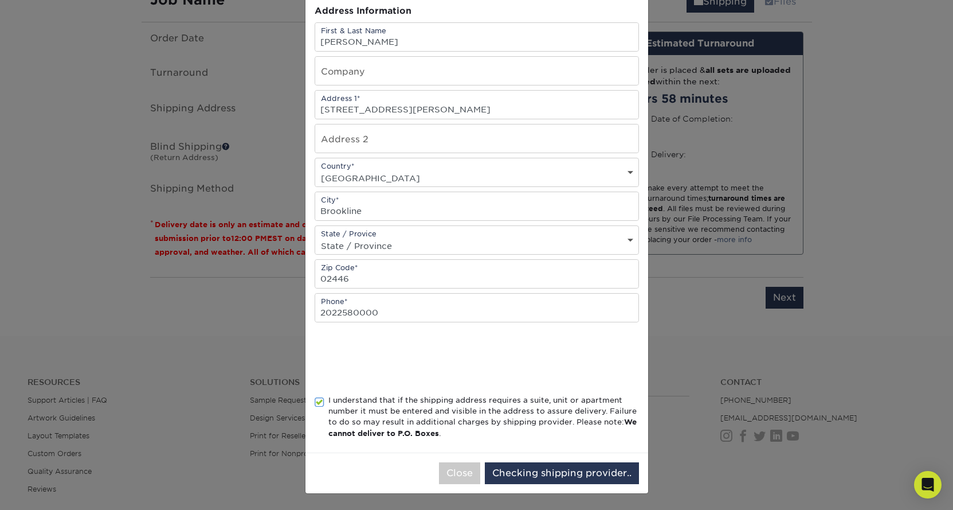
scroll to position [0, 0]
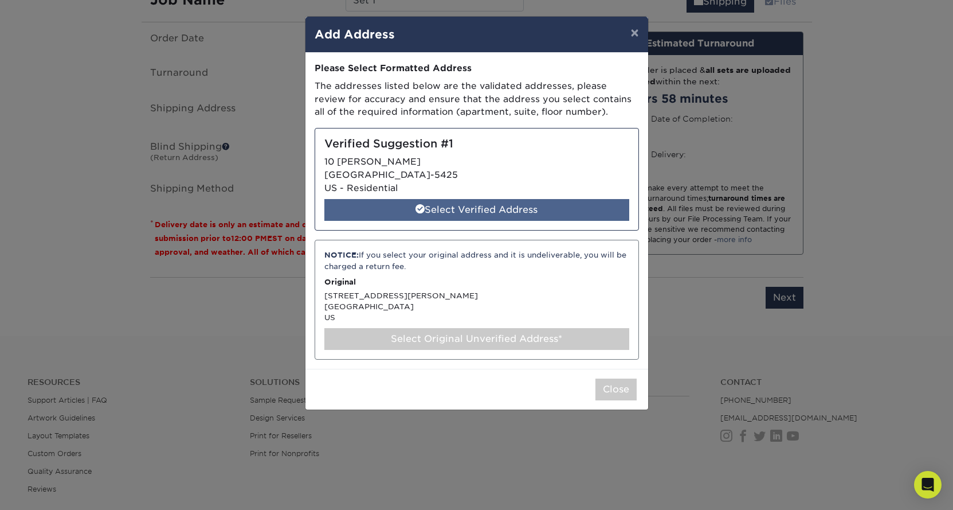
click at [500, 205] on div "Select Verified Address" at bounding box center [476, 210] width 305 height 22
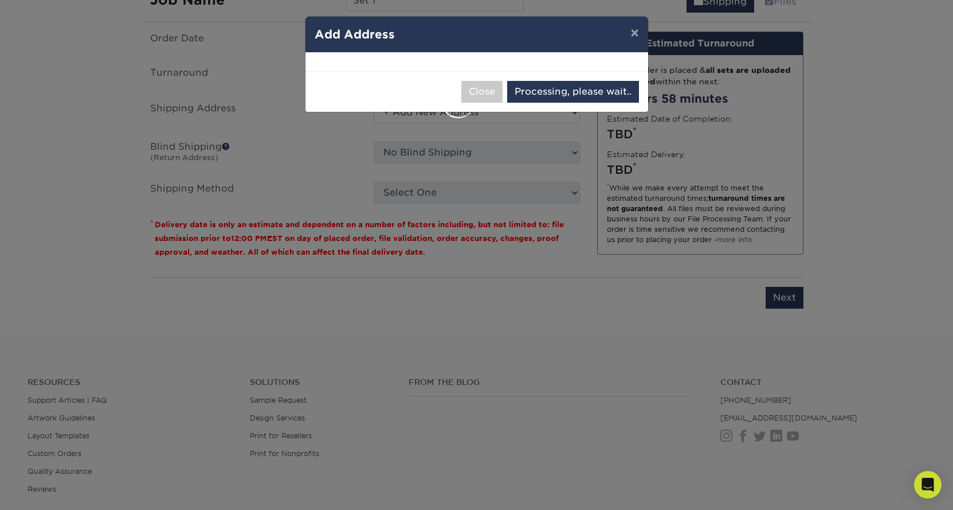
select select "285738"
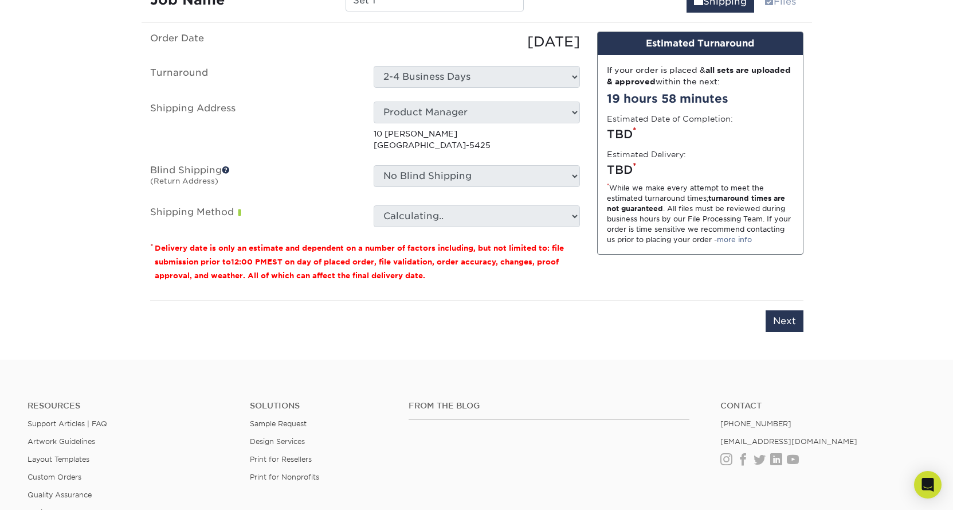
click at [394, 213] on select "Calculating.." at bounding box center [477, 216] width 206 height 22
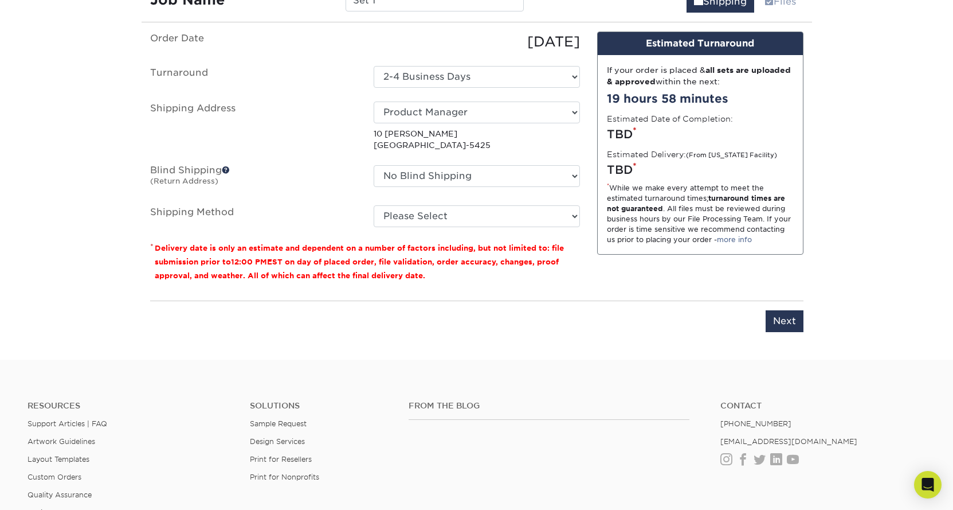
click at [347, 208] on label "Shipping Method" at bounding box center [254, 216] width 224 height 22
click at [413, 213] on select "Please Select Ground Shipping (+$23.25) 3 Day Shipping Service (+$29.99) 2 Day …" at bounding box center [477, 216] width 206 height 22
select select "03"
click at [374, 205] on select "Please Select Ground Shipping (+$23.25) 3 Day Shipping Service (+$29.99) 2 Day …" at bounding box center [477, 216] width 206 height 22
click at [785, 322] on input "Next" at bounding box center [785, 321] width 38 height 22
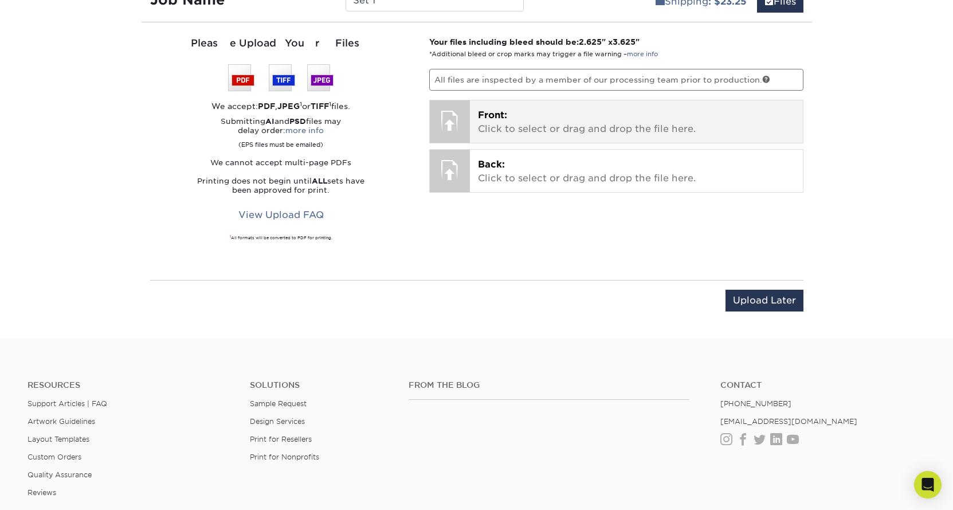
click at [499, 124] on p "Front: Click to select or drag and drop the file here." at bounding box center [636, 122] width 317 height 28
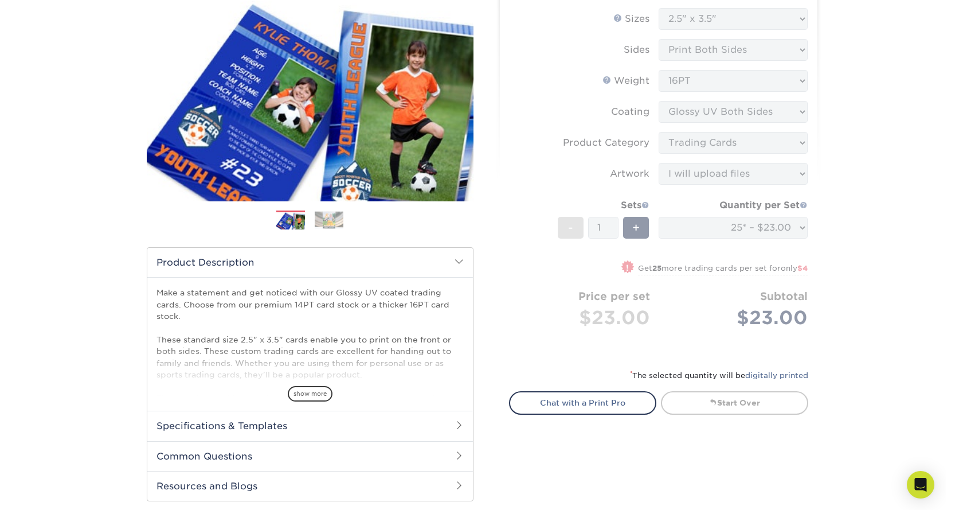
scroll to position [69, 0]
